Goal: Information Seeking & Learning: Learn about a topic

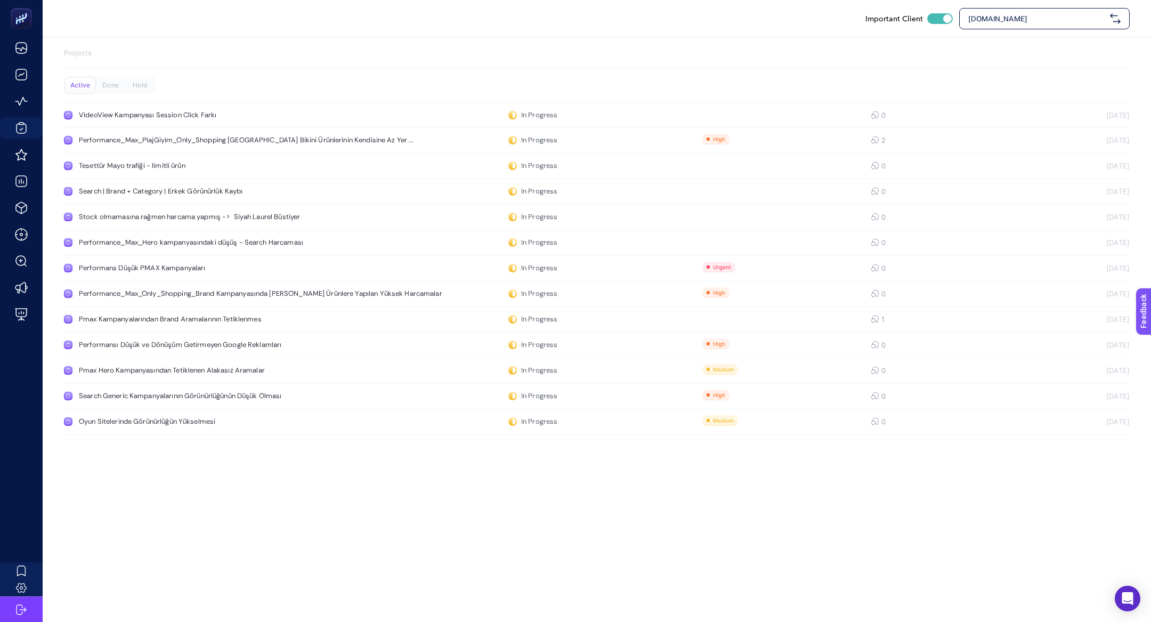
click at [1031, 15] on span "[DOMAIN_NAME]" at bounding box center [1037, 18] width 138 height 11
type input "les be"
click at [1032, 37] on div "Les Benjamins" at bounding box center [1044, 44] width 169 height 21
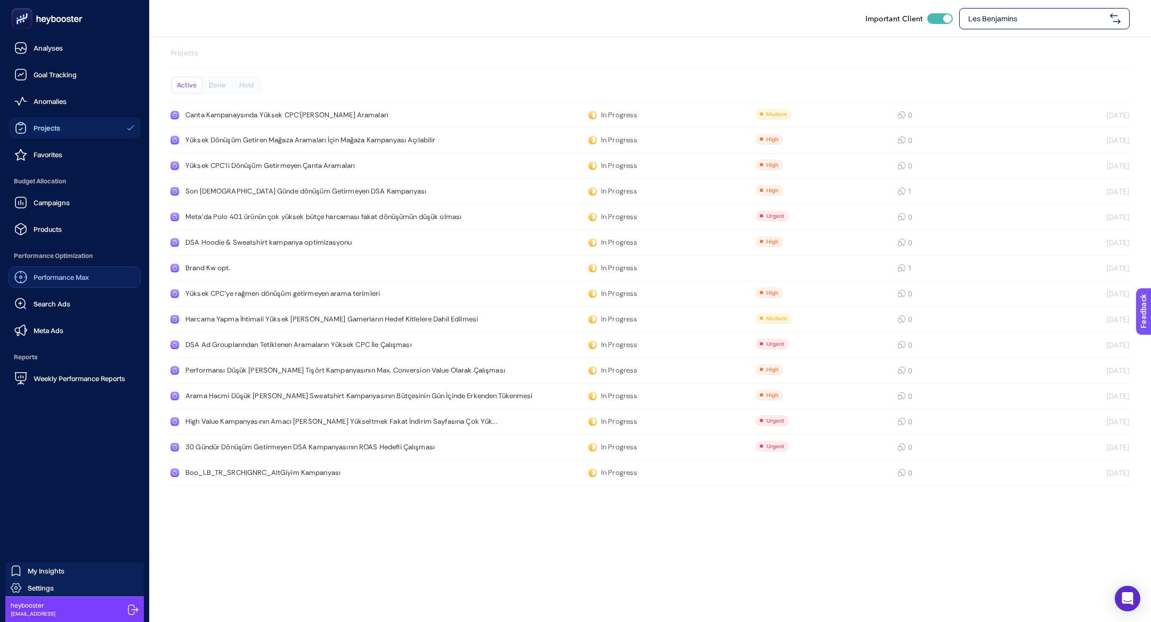
click at [52, 276] on span "Performance Max" at bounding box center [61, 277] width 55 height 9
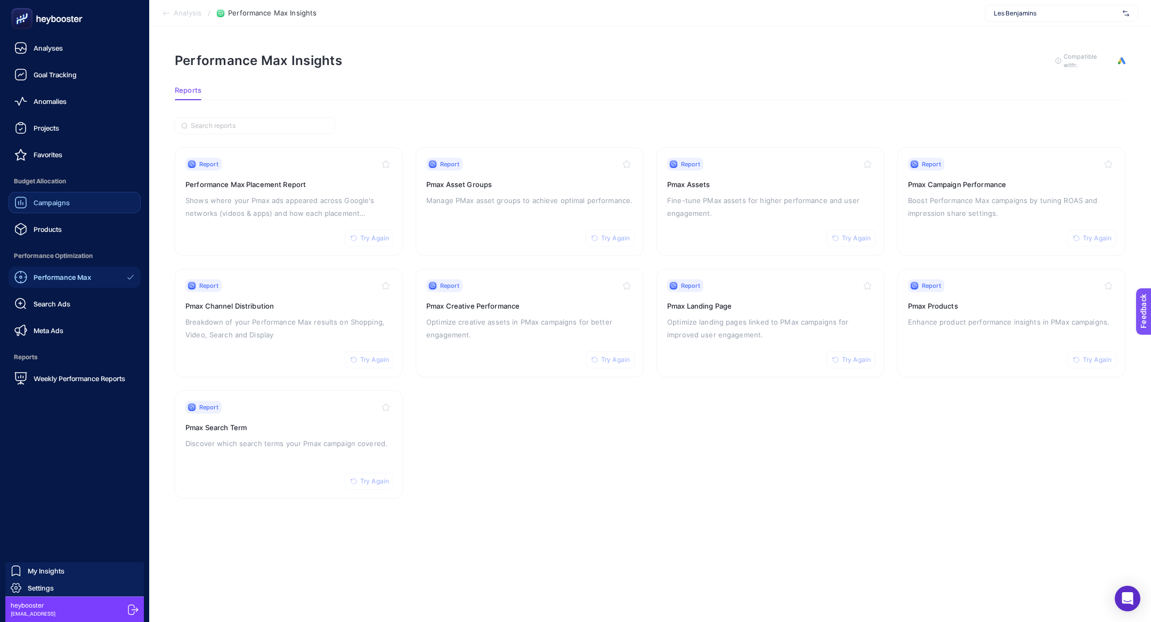
click at [60, 198] on span "Campaigns" at bounding box center [52, 202] width 36 height 9
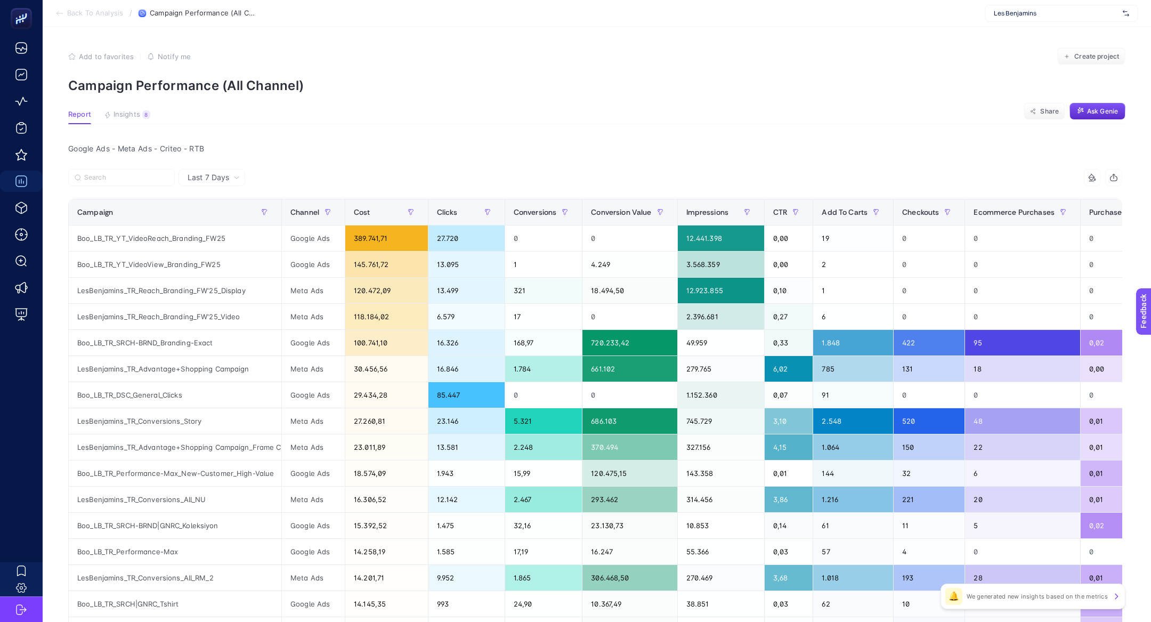
click at [116, 185] on div at bounding box center [331, 180] width 527 height 23
click at [116, 181] on input "Search" at bounding box center [126, 178] width 84 height 8
paste input "Boo_LB_TR_DSC_General_Conversion_w-Feed"
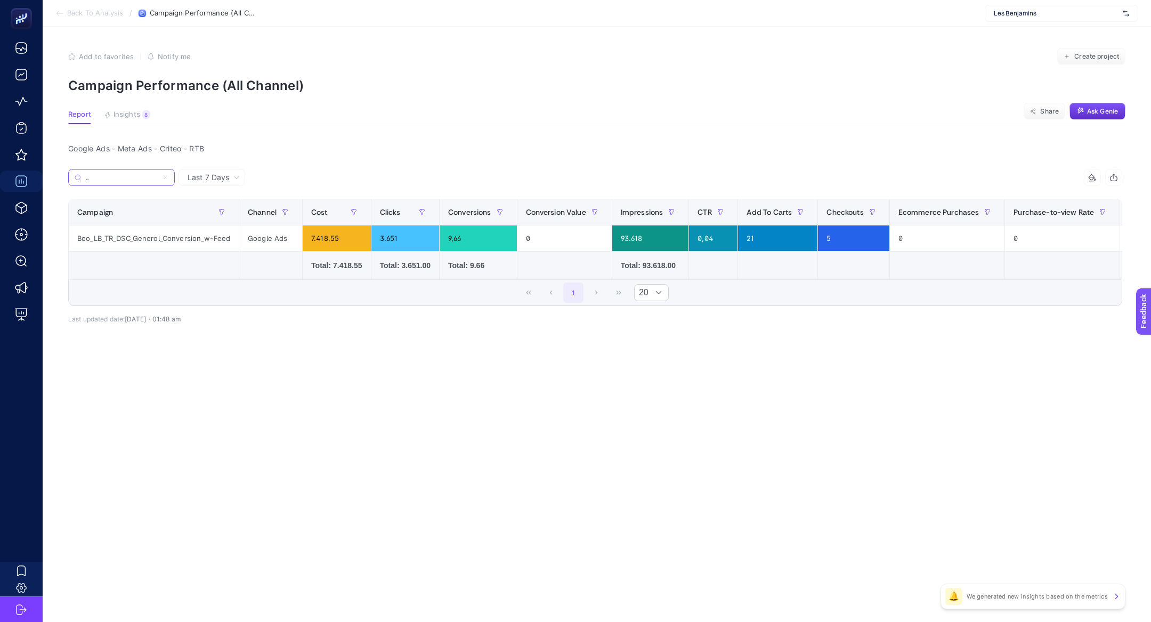
type input "Boo_LB_TR_DSC_General_Conversion_w-Feed"
click at [143, 112] on div "8" at bounding box center [146, 114] width 8 height 9
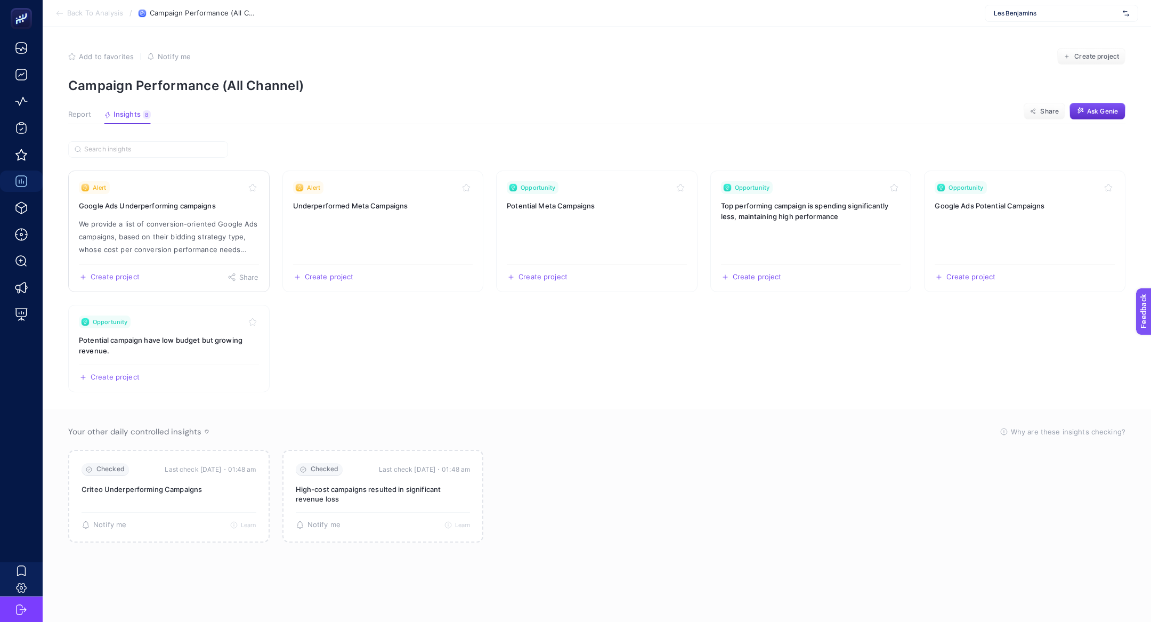
click at [200, 213] on link "Alert Google Ads Underperforming campaigns We provide a list of conversion-orie…" at bounding box center [168, 232] width 201 height 122
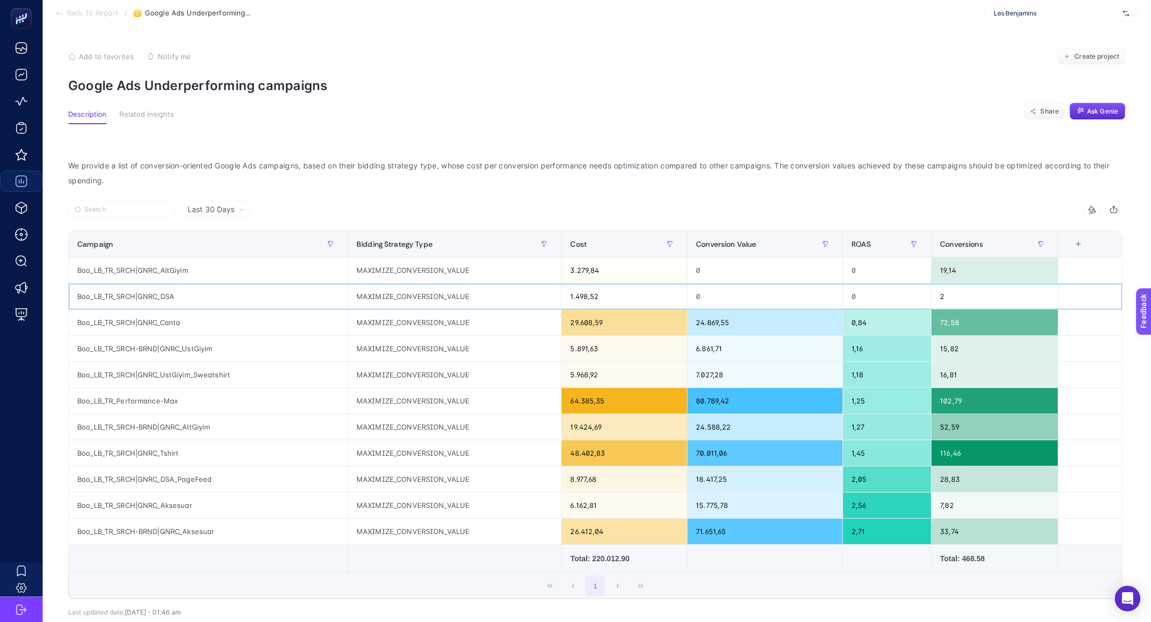
click at [244, 285] on div "Boo_LB_TR_SRCH|GNRC_DSA" at bounding box center [208, 297] width 279 height 26
click at [235, 277] on div "Boo_LB_TR_SRCH|GNRC_AltGiyim" at bounding box center [208, 270] width 279 height 26
click at [157, 421] on div "Boo_LB_TR_SRCH-BRND|GNRC_AltGiyim" at bounding box center [208, 427] width 279 height 26
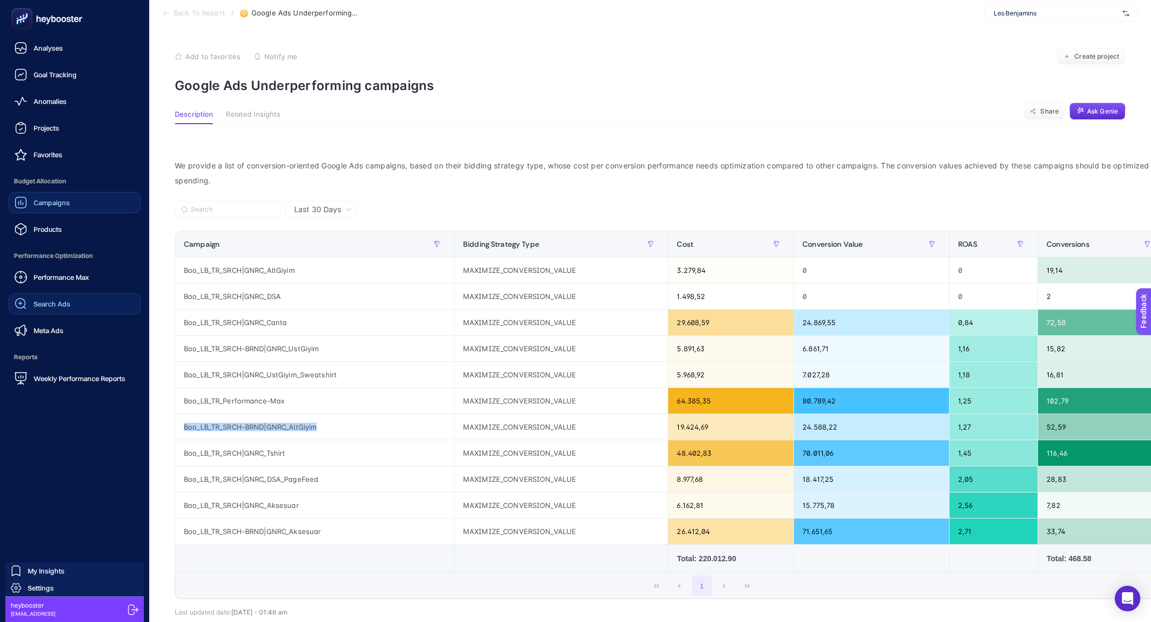
click at [59, 293] on link "Search Ads" at bounding box center [75, 303] width 132 height 21
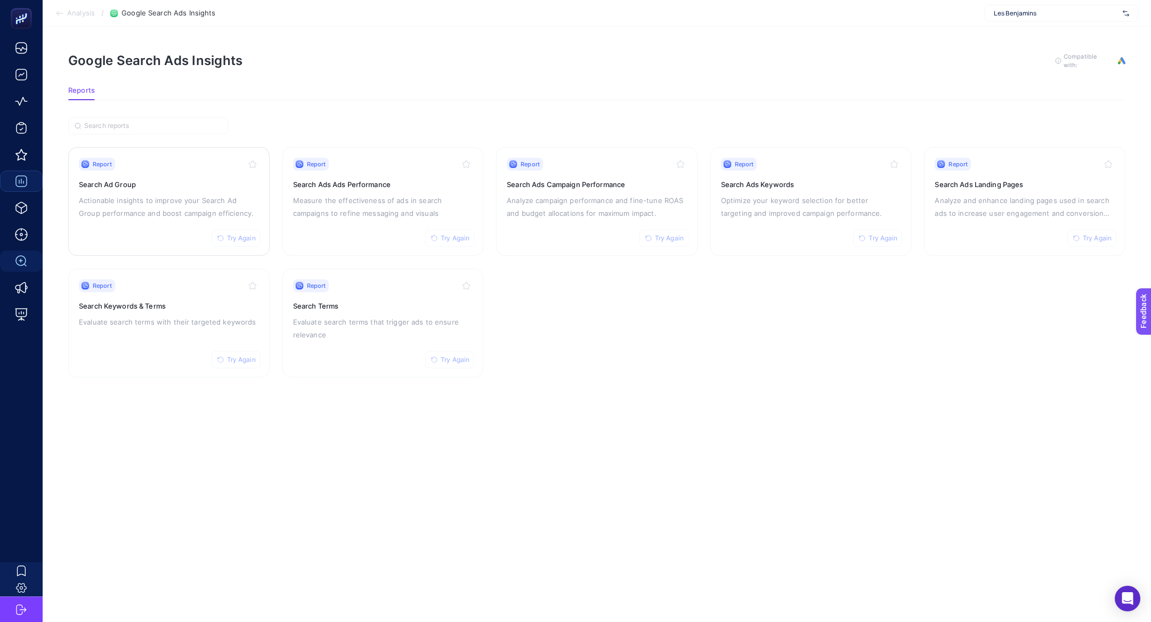
click at [180, 180] on h3 "Search Ad Group" at bounding box center [169, 184] width 180 height 11
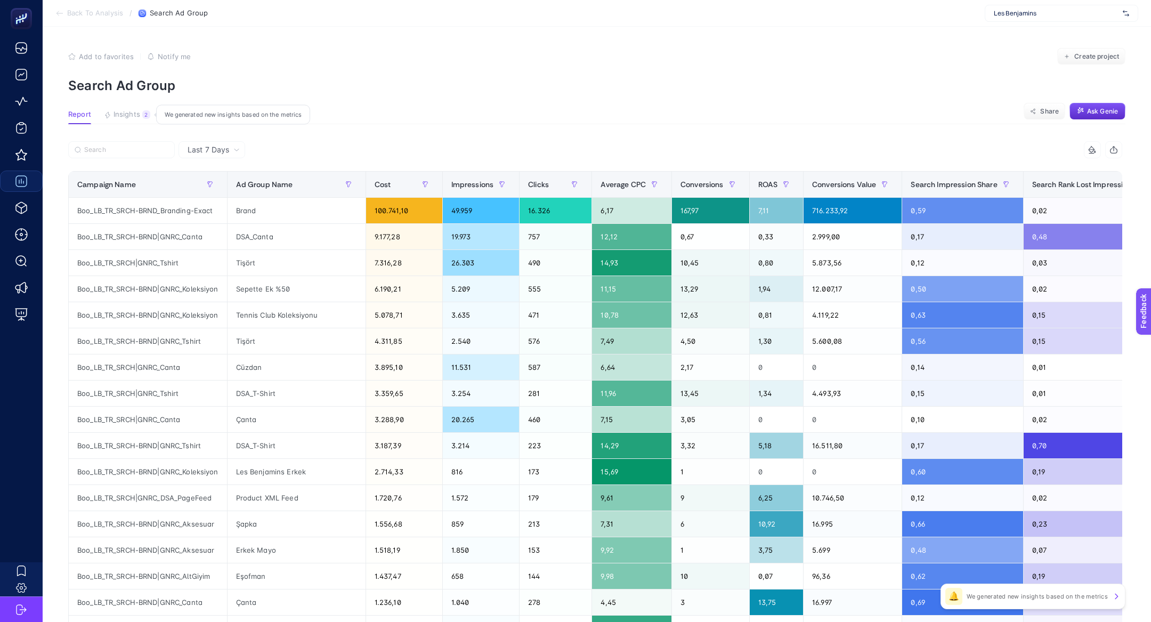
click at [140, 119] on button "Insights 2 We generated new insights based on the metrics" at bounding box center [127, 117] width 46 height 14
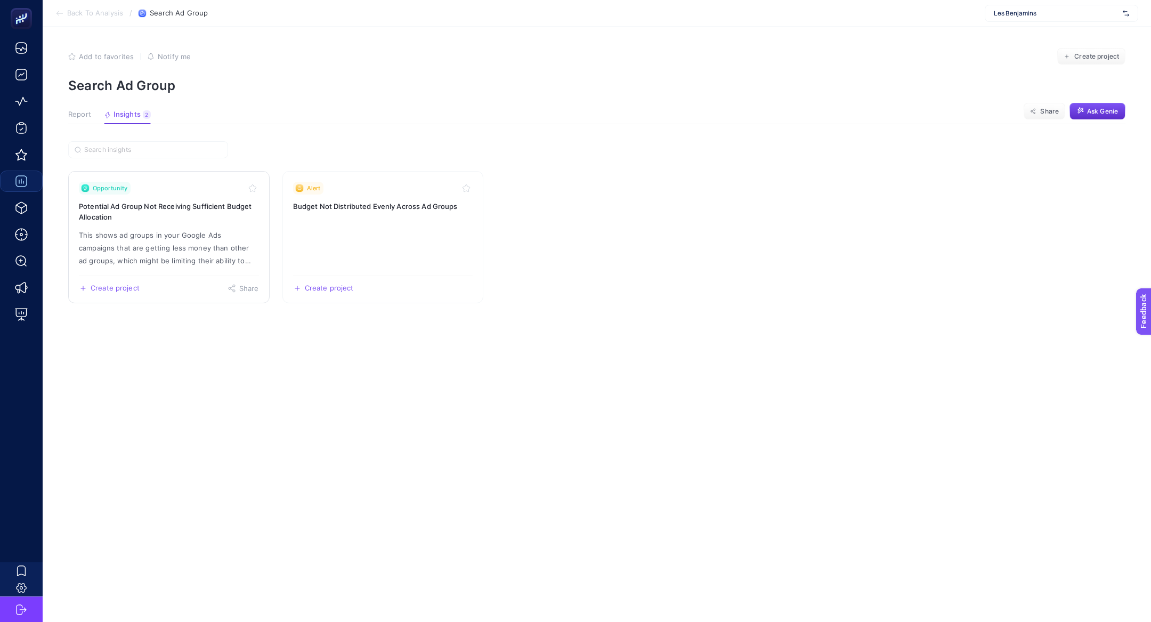
click at [150, 241] on p "This shows ad groups in your Google Ads campaigns that are getting less money t…" at bounding box center [169, 248] width 180 height 38
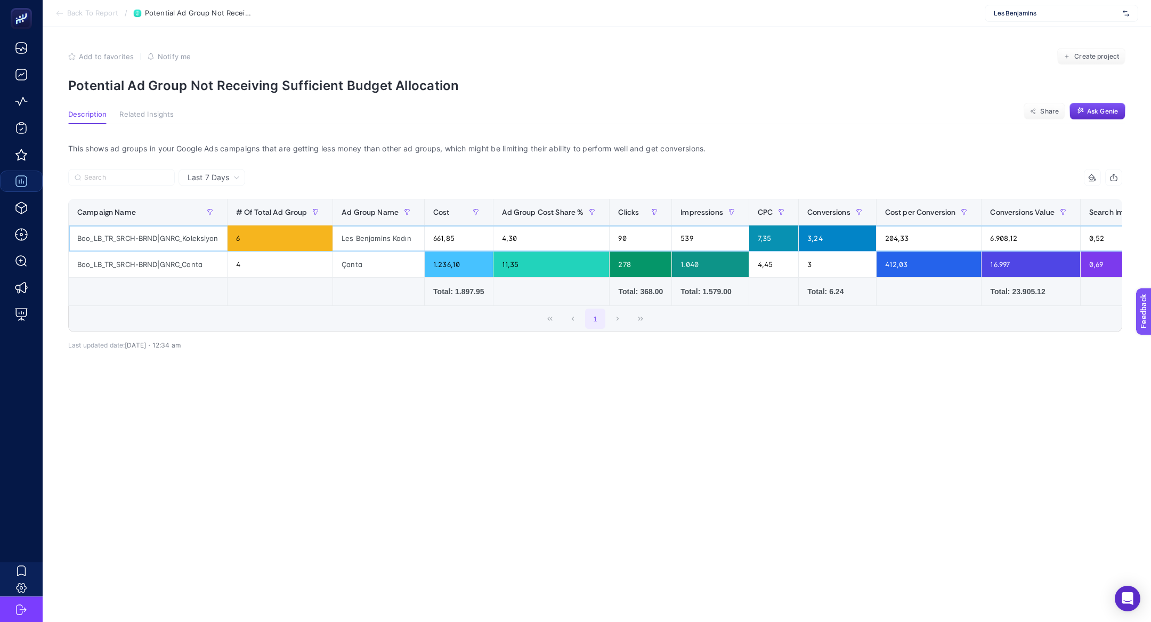
click at [150, 241] on div "Boo_LB_TR_SRCH-BRND|GNRC_Koleksiyon" at bounding box center [148, 238] width 158 height 26
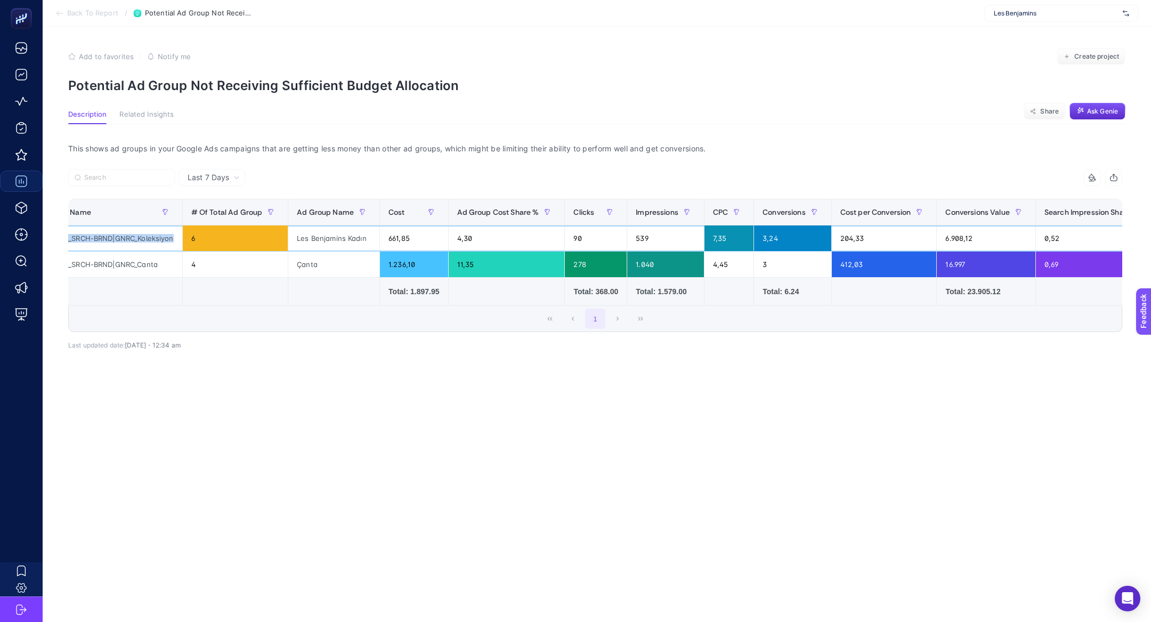
scroll to position [0, 509]
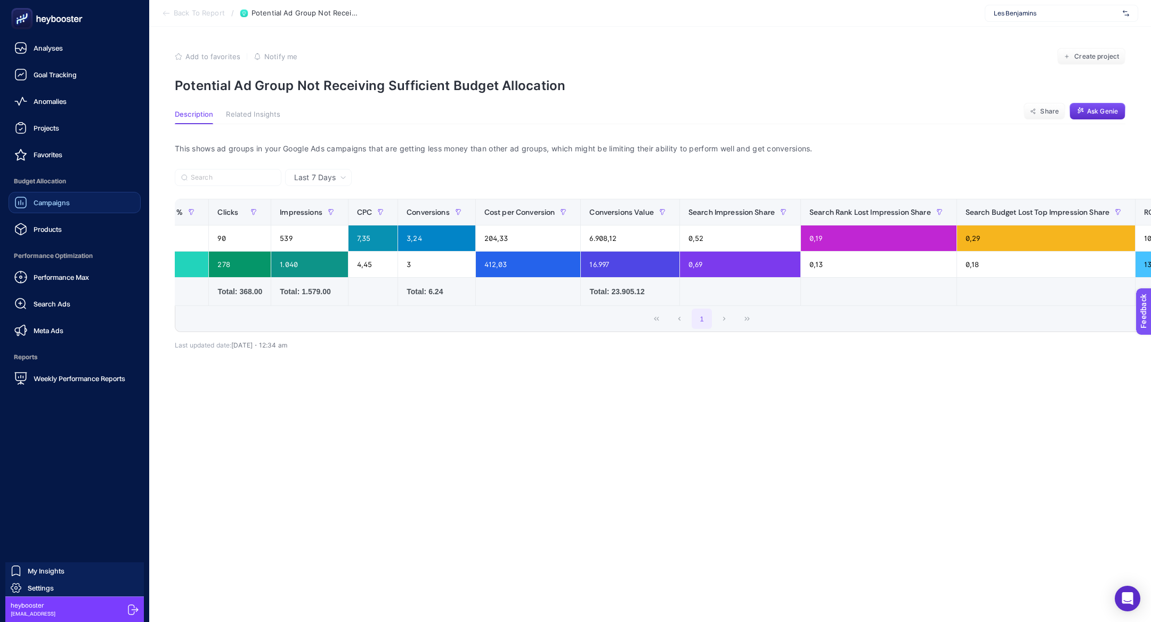
click at [35, 316] on div "Performance Max Search Ads Meta Ads" at bounding box center [75, 303] width 132 height 75
click at [75, 301] on link "Search Ads" at bounding box center [75, 303] width 132 height 21
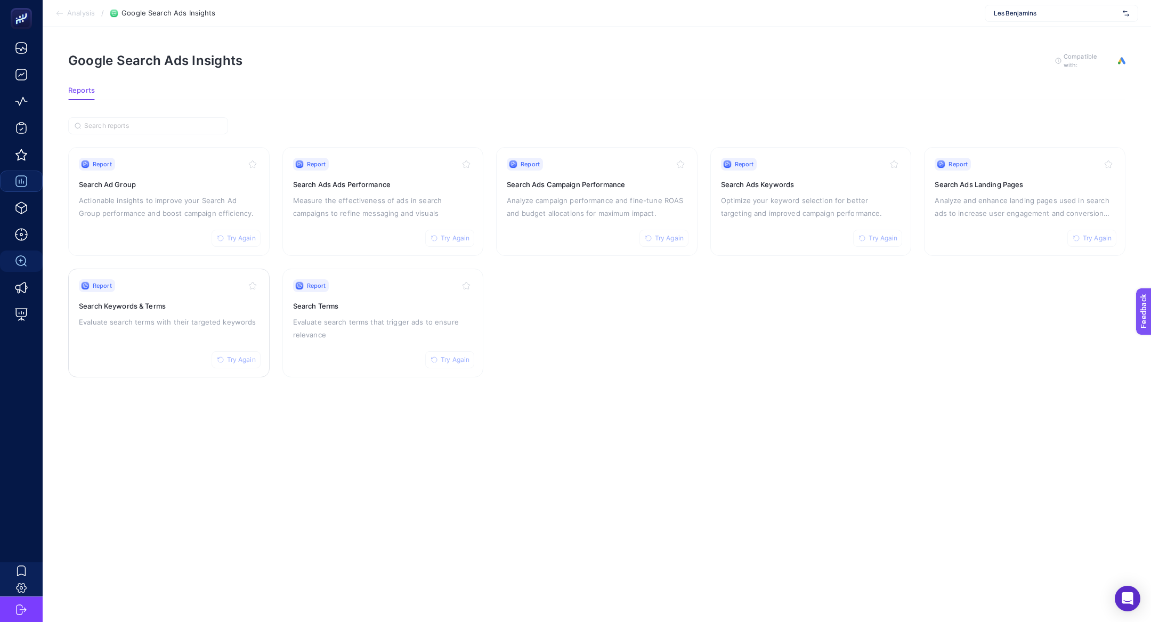
click at [138, 310] on div "Report Try Again Search Keywords & Terms Evaluate search terms with their targe…" at bounding box center [169, 322] width 180 height 87
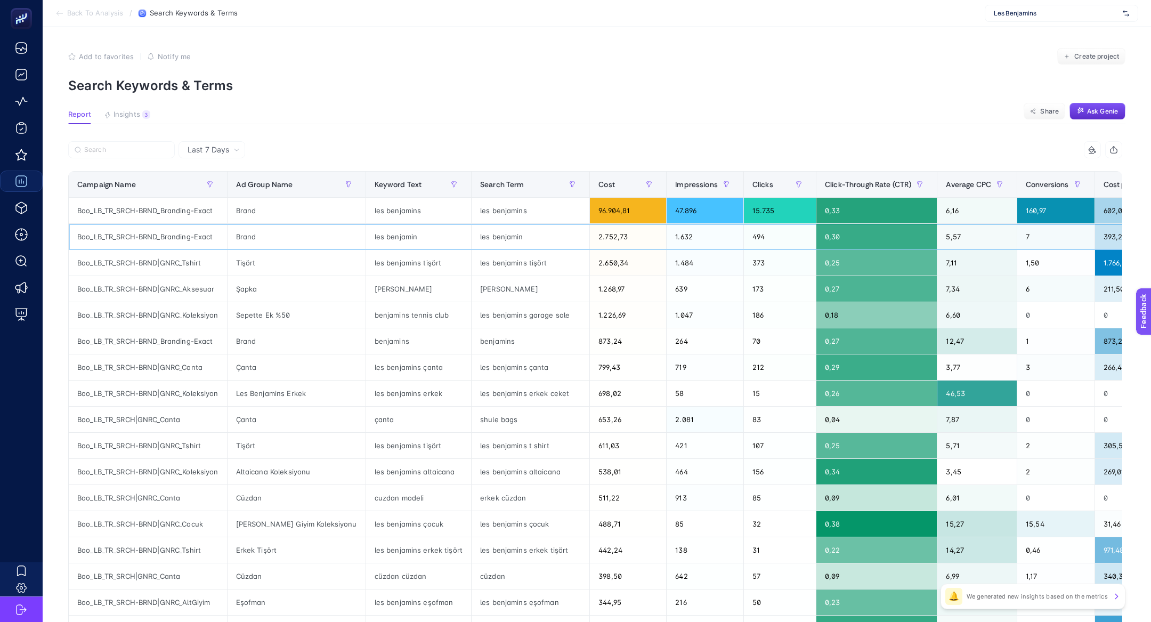
click at [471, 240] on div "les benjamin" at bounding box center [418, 237] width 105 height 26
click at [504, 239] on div "les benjamin" at bounding box center [531, 237] width 118 height 26
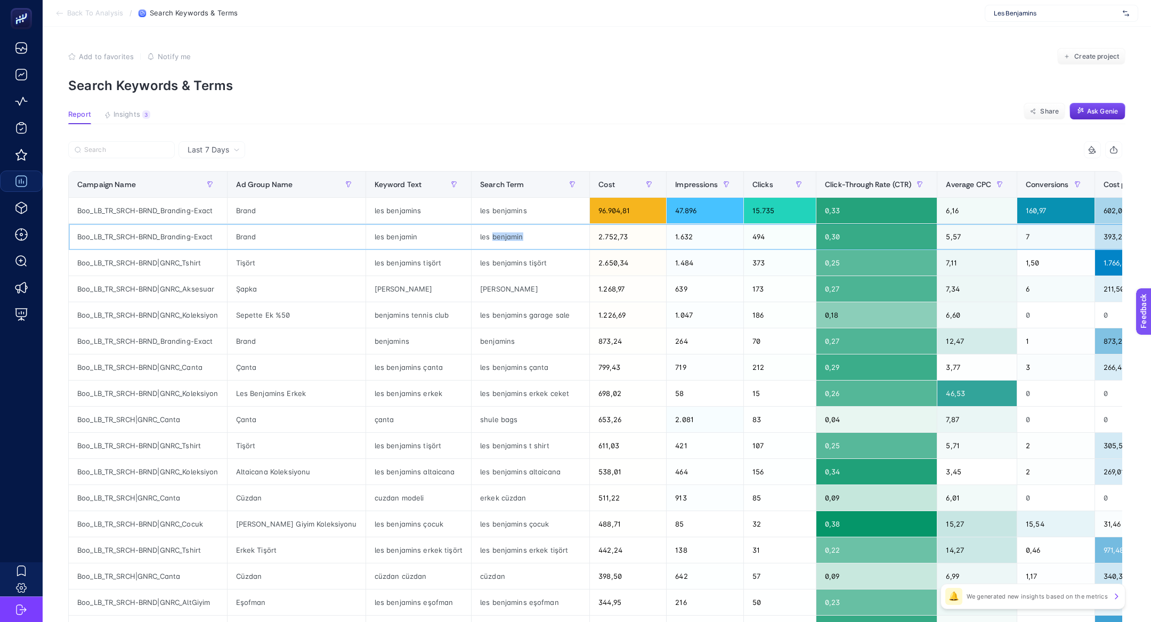
click at [504, 239] on div "les benjamin" at bounding box center [531, 237] width 118 height 26
click at [137, 150] on input "Search" at bounding box center [126, 150] width 84 height 8
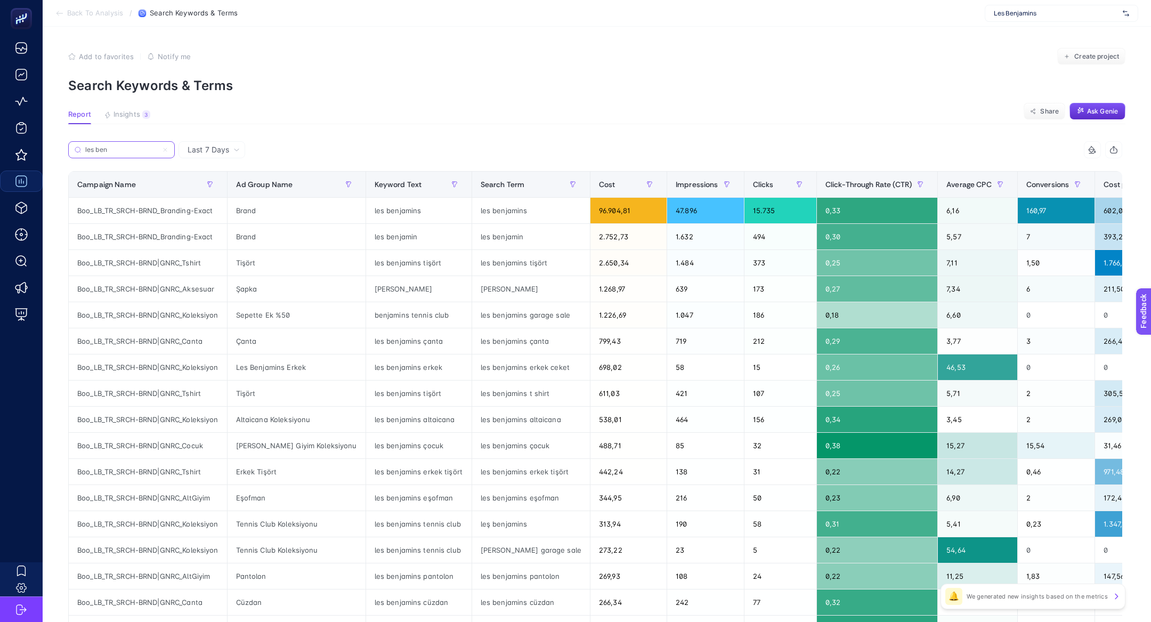
type input "les ben"
click at [334, 523] on div "Tennis Club Koleksiyonu" at bounding box center [297, 524] width 138 height 26
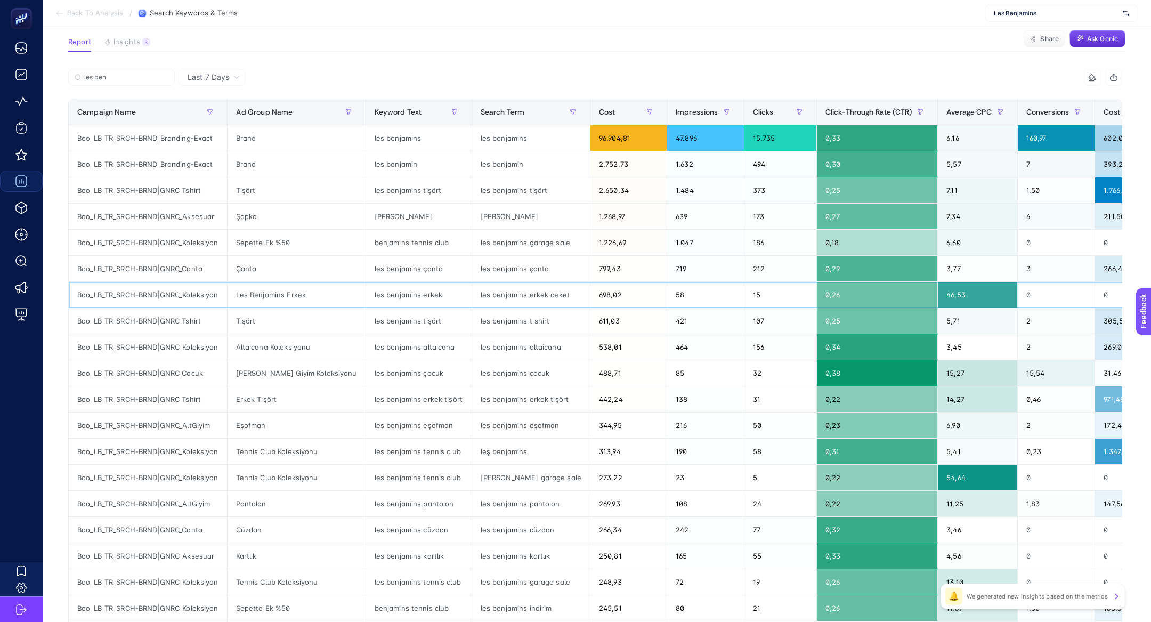
click at [779, 295] on div "15" at bounding box center [781, 295] width 72 height 26
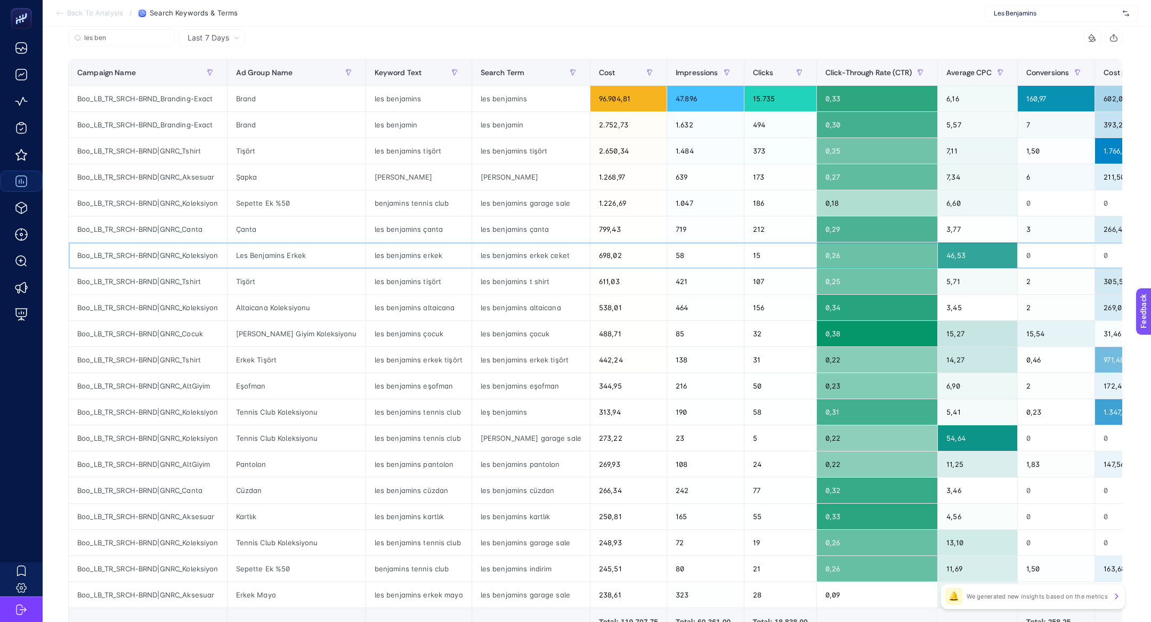
scroll to position [192, 0]
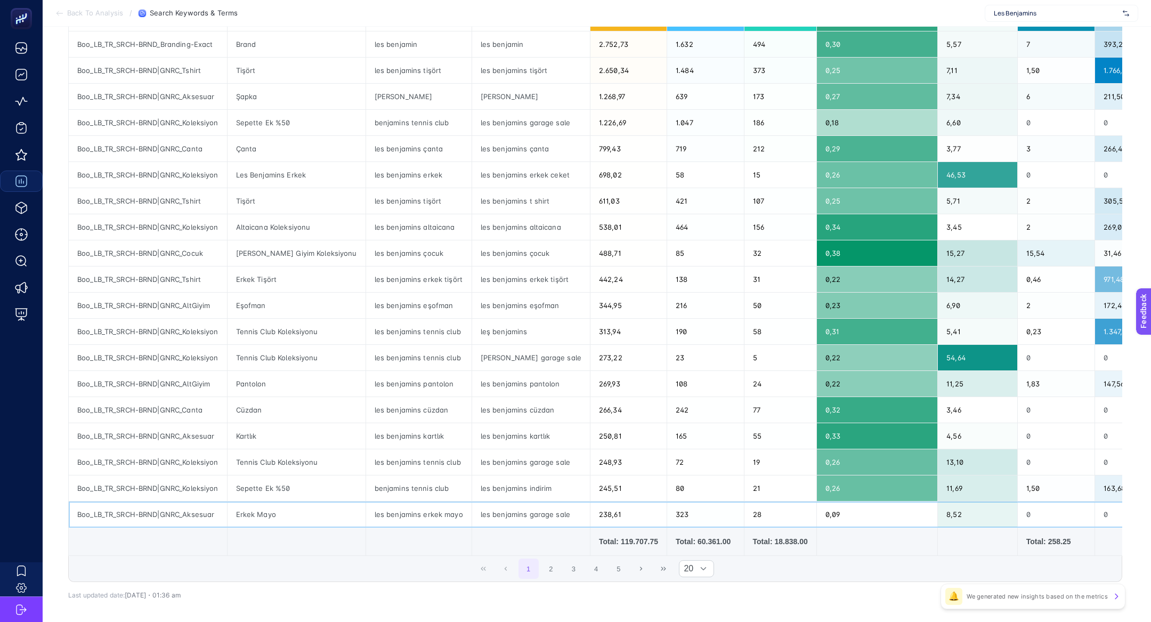
click at [517, 505] on div "les benjamins garage sale" at bounding box center [531, 515] width 118 height 26
click at [536, 350] on div "[PERSON_NAME] garage sale" at bounding box center [531, 358] width 118 height 26
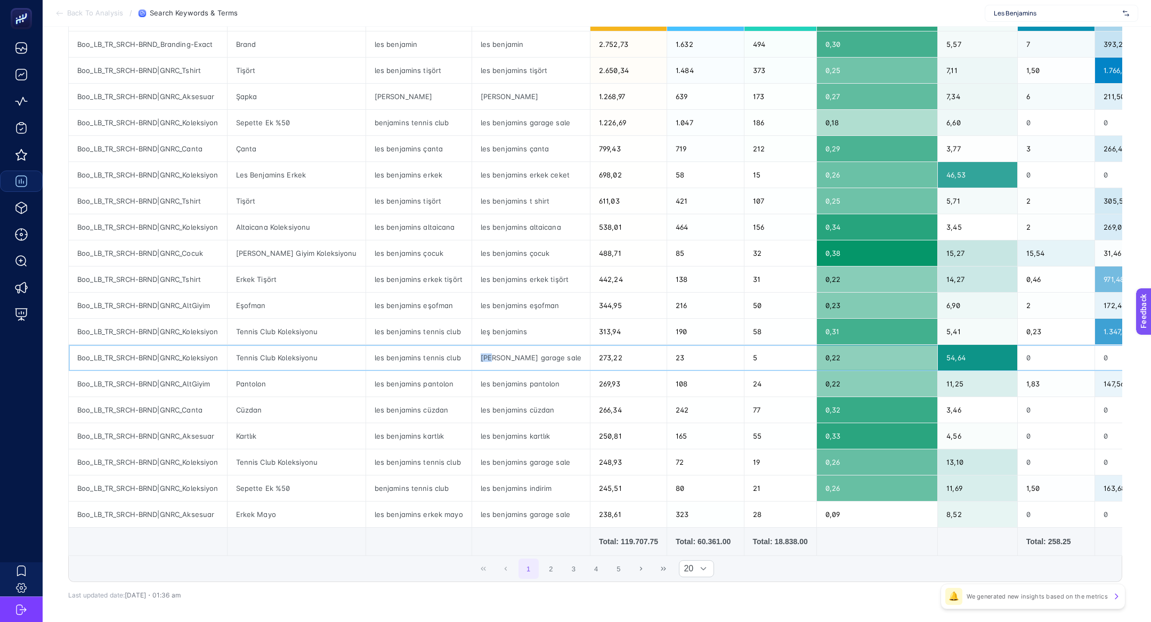
click at [536, 350] on div "[PERSON_NAME] garage sale" at bounding box center [531, 358] width 118 height 26
click at [536, 351] on div "[PERSON_NAME] garage sale" at bounding box center [531, 358] width 118 height 26
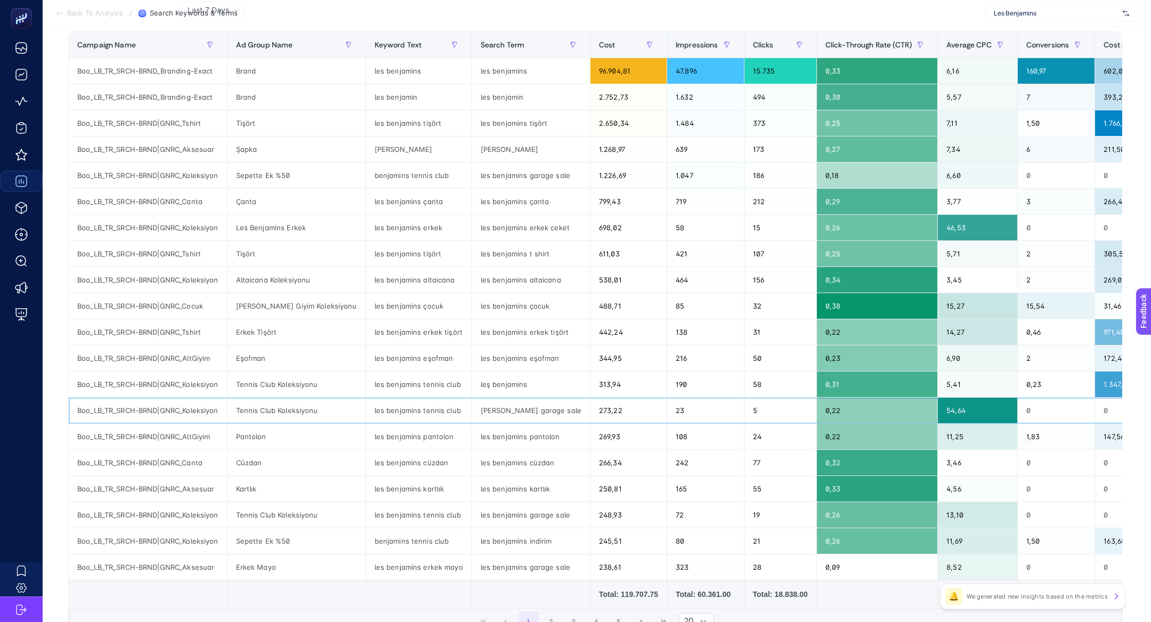
scroll to position [122, 0]
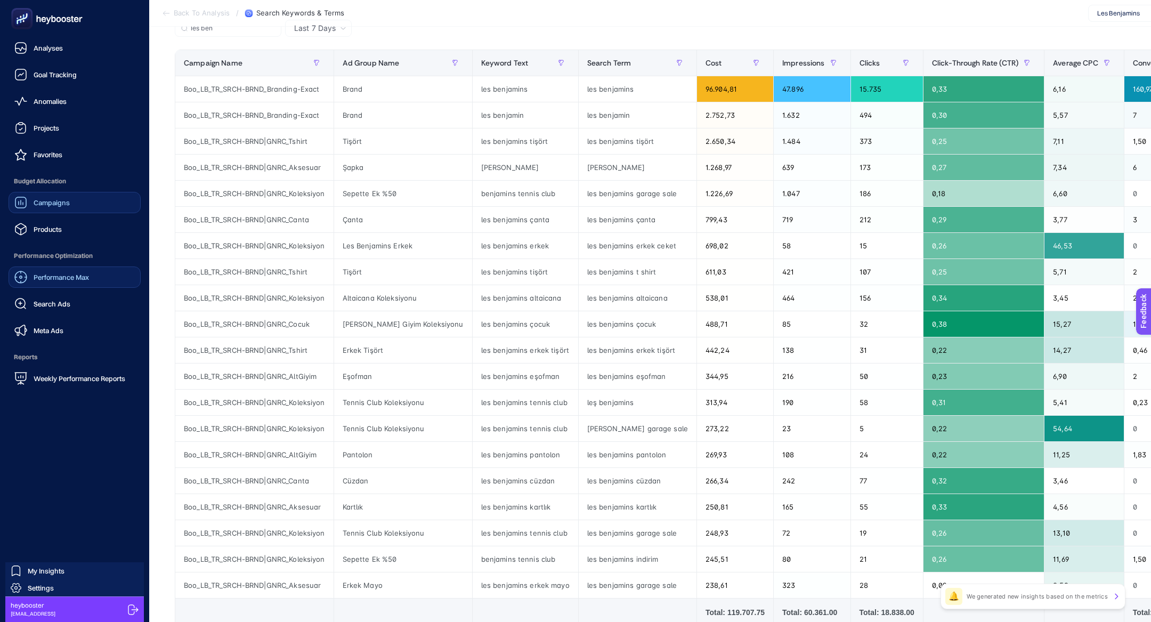
click at [32, 269] on link "Performance Max" at bounding box center [75, 276] width 132 height 21
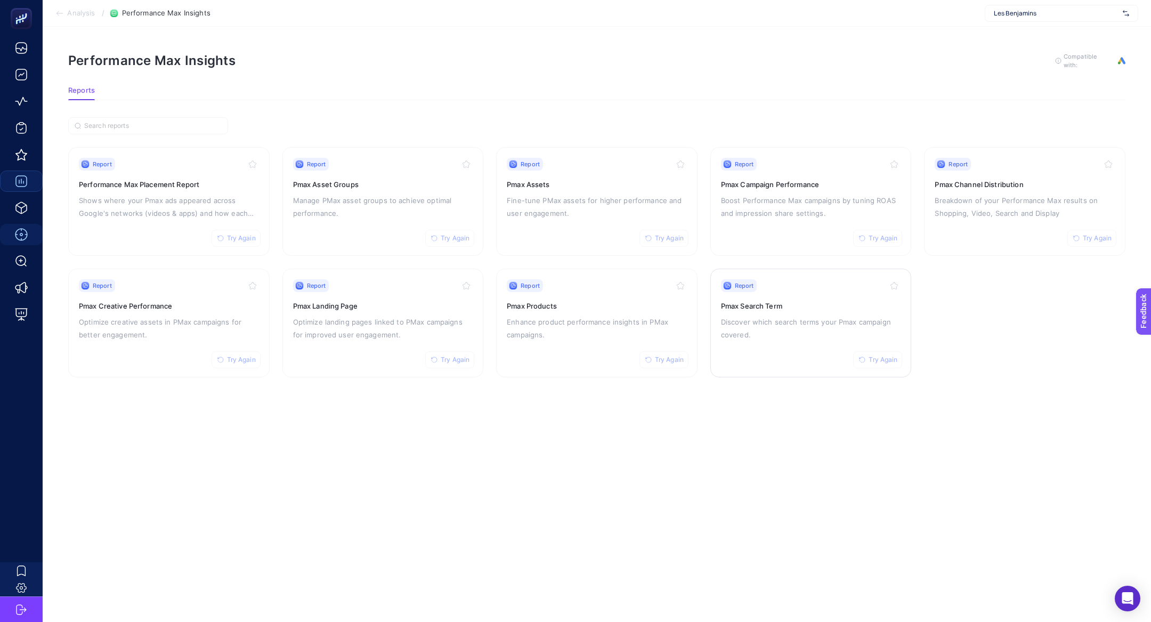
click at [816, 303] on h3 "Pmax Search Term" at bounding box center [811, 306] width 180 height 11
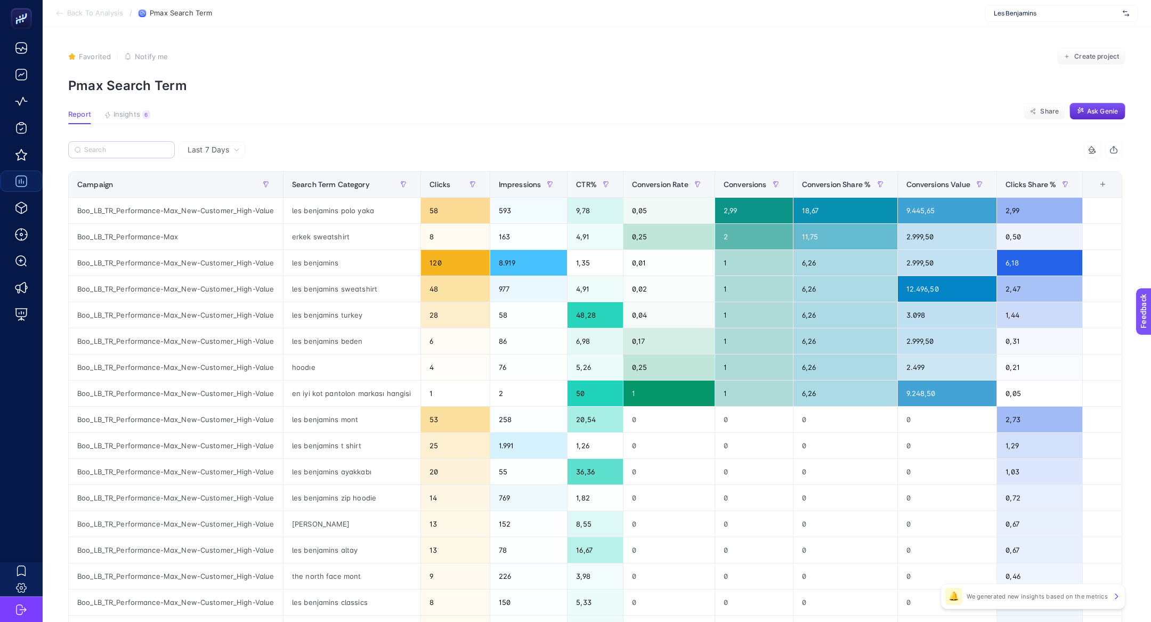
click at [99, 156] on label at bounding box center [121, 149] width 107 height 17
click at [99, 154] on input "Search" at bounding box center [126, 150] width 84 height 8
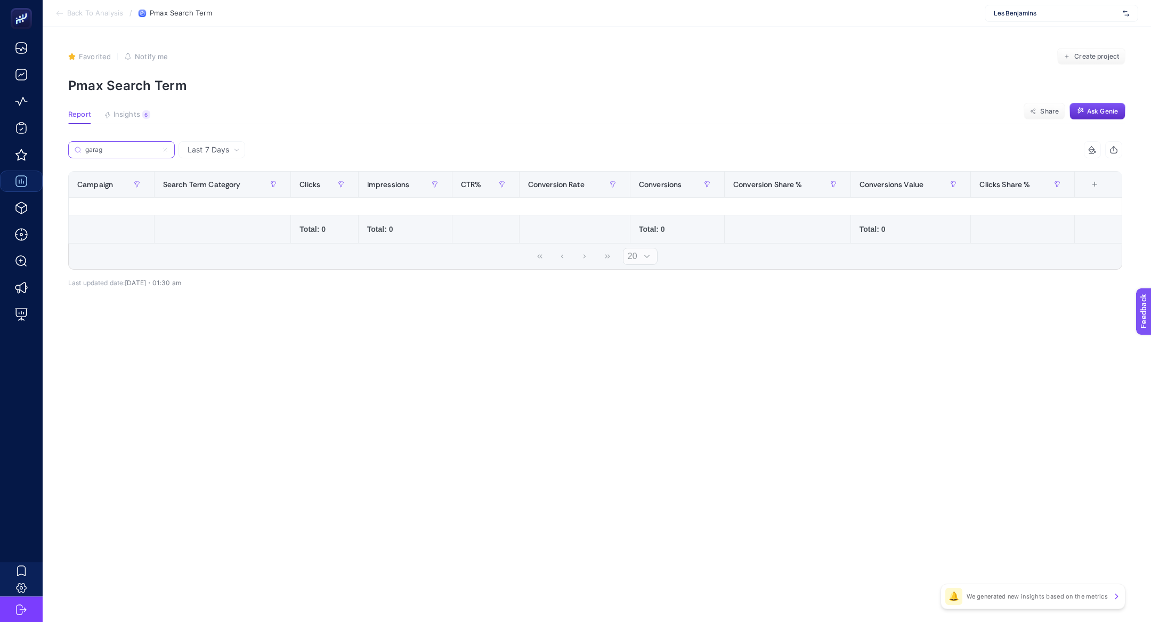
type input "garag"
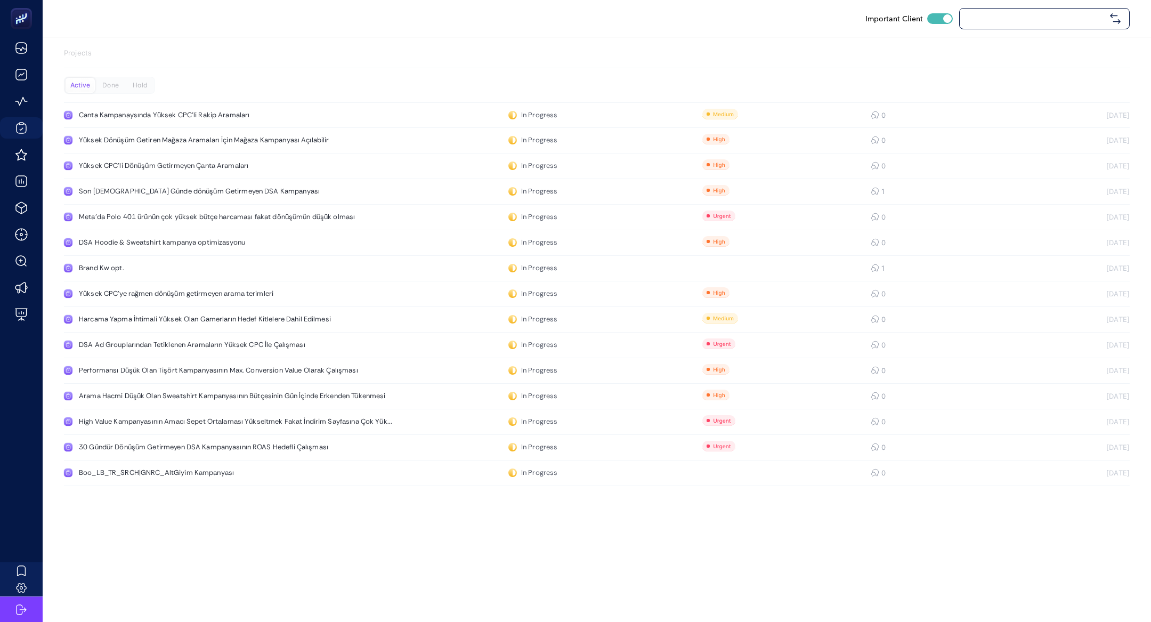
checkbox input "true"
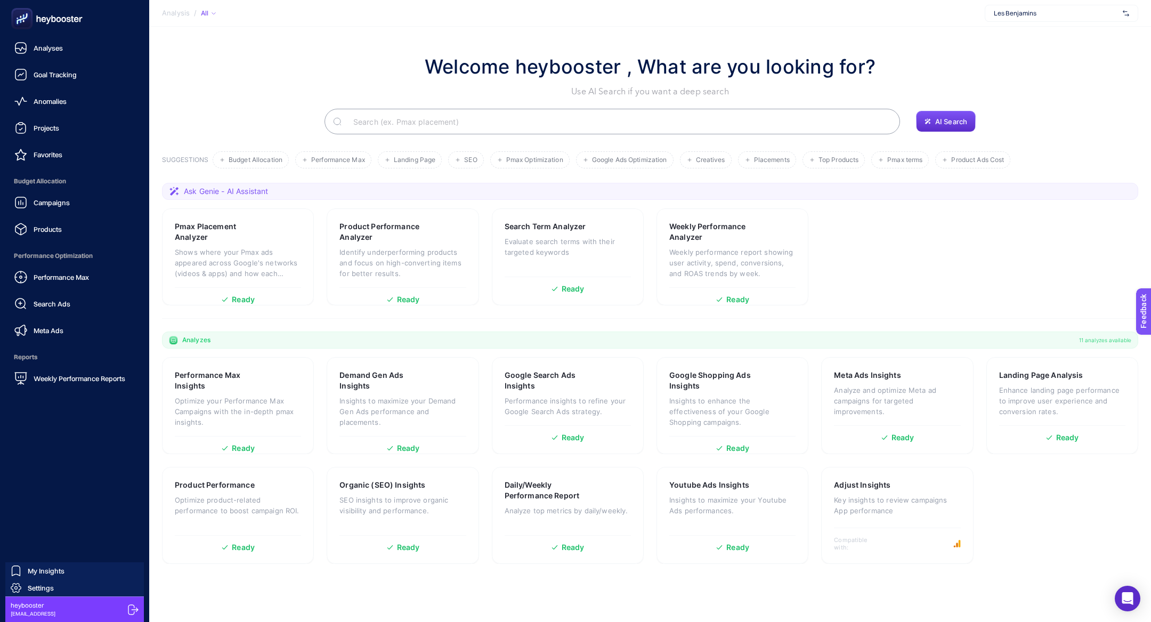
click at [34, 21] on icon at bounding box center [47, 18] width 77 height 21
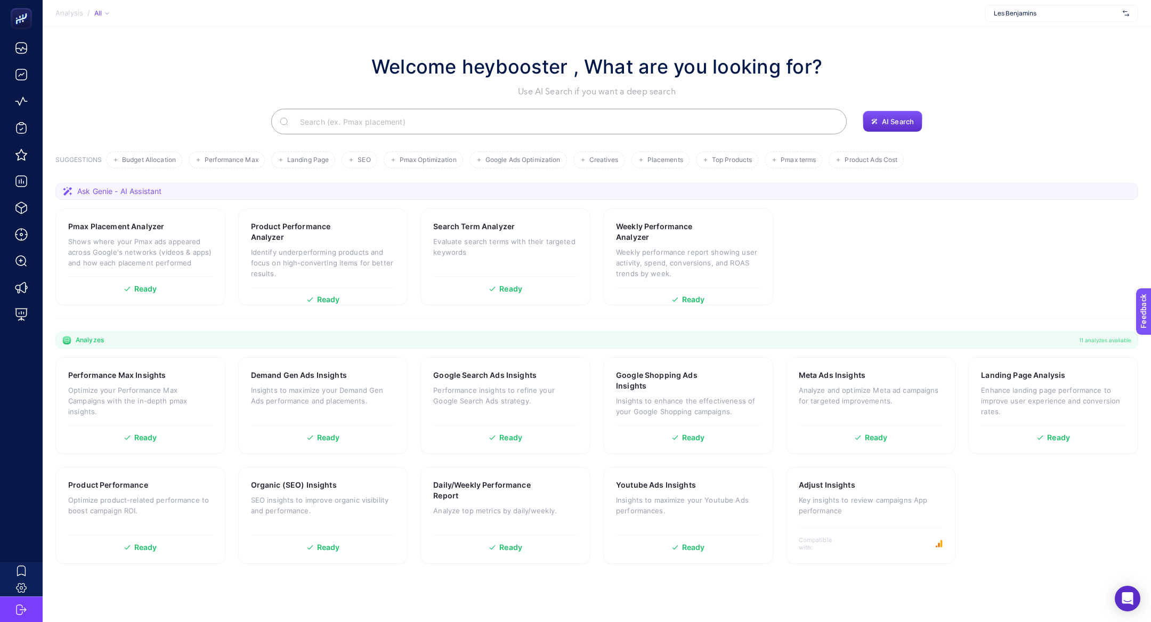
click at [369, 115] on input "Search" at bounding box center [565, 122] width 547 height 30
type input "c"
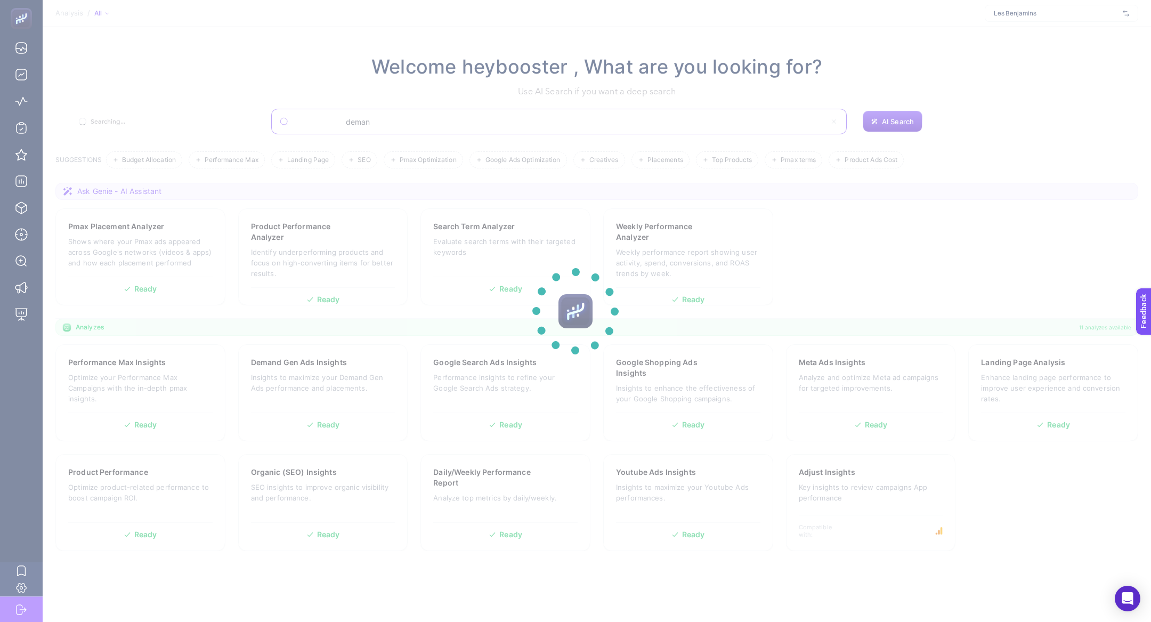
type input "deman"
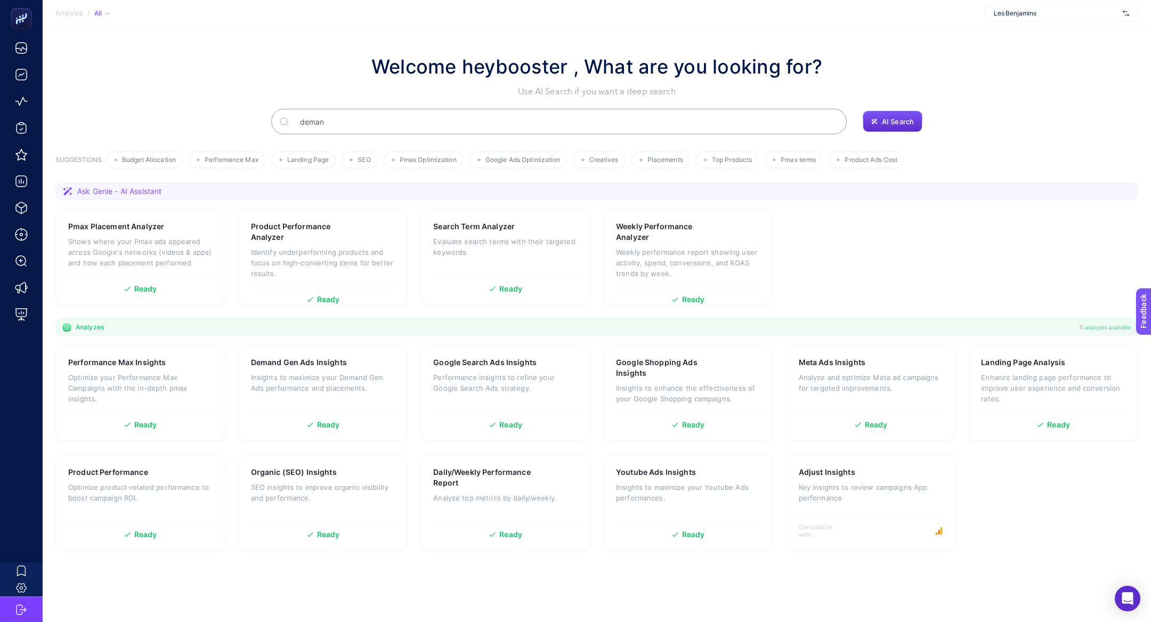
click at [446, 119] on input "deman" at bounding box center [565, 122] width 547 height 30
type input "demand"
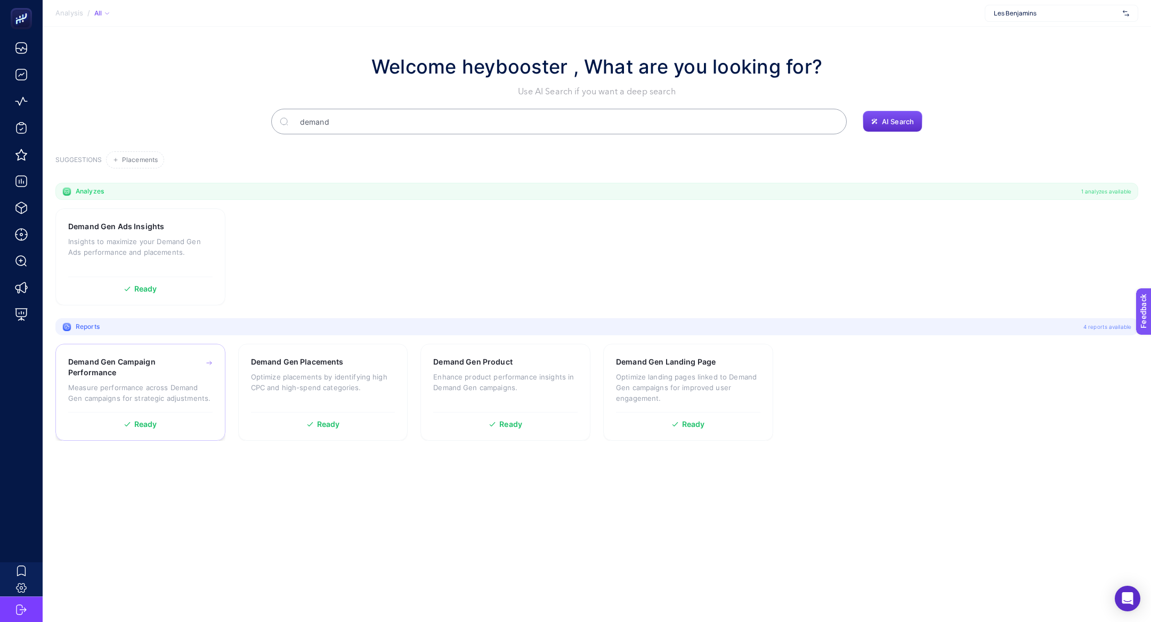
click at [148, 376] on h3 "Demand Gen Campaign Performance" at bounding box center [124, 367] width 112 height 21
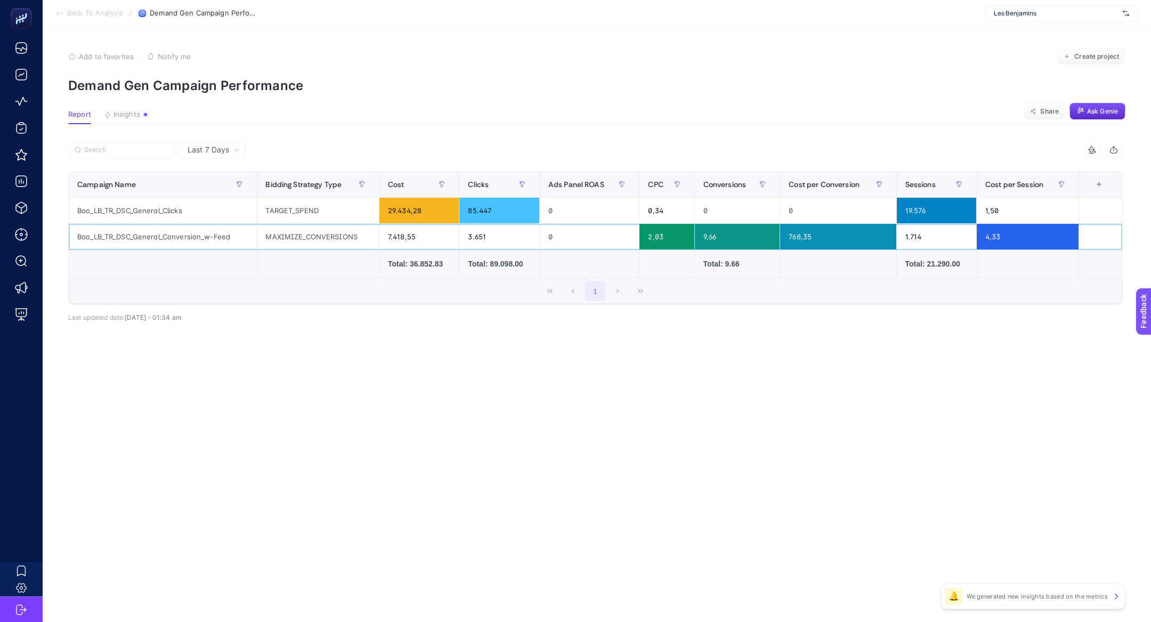
click at [190, 239] on div "Boo_LB_TR_DSC_General_Conversion_w-Feed" at bounding box center [163, 237] width 188 height 26
copy tr "Boo_LB_TR_DSC_General_Conversion_w-Feed"
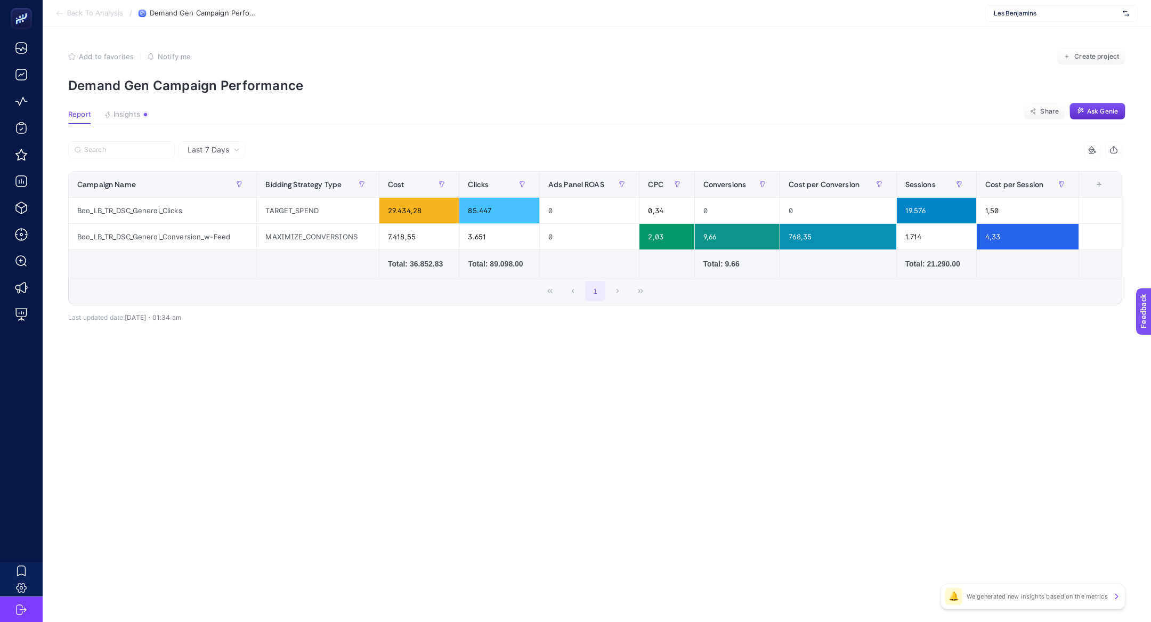
click at [90, 14] on span "Back To Analysis" at bounding box center [95, 13] width 56 height 9
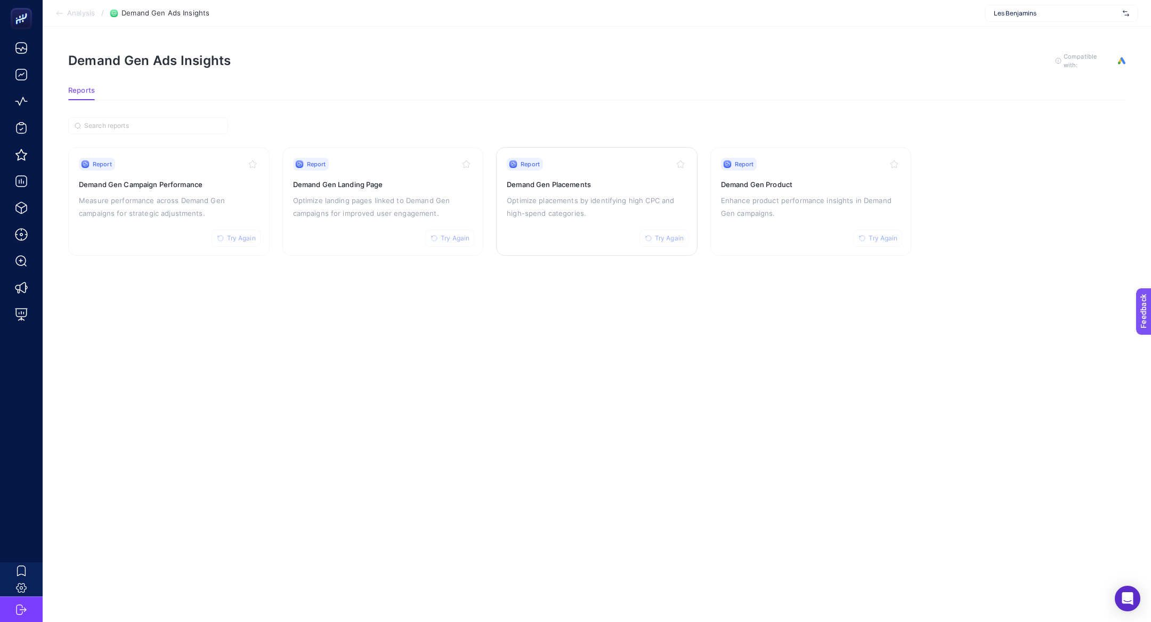
click at [622, 208] on p "Optimize placements by identifying high CPC and high-spend categories." at bounding box center [597, 207] width 180 height 26
